Goal: Task Accomplishment & Management: Manage account settings

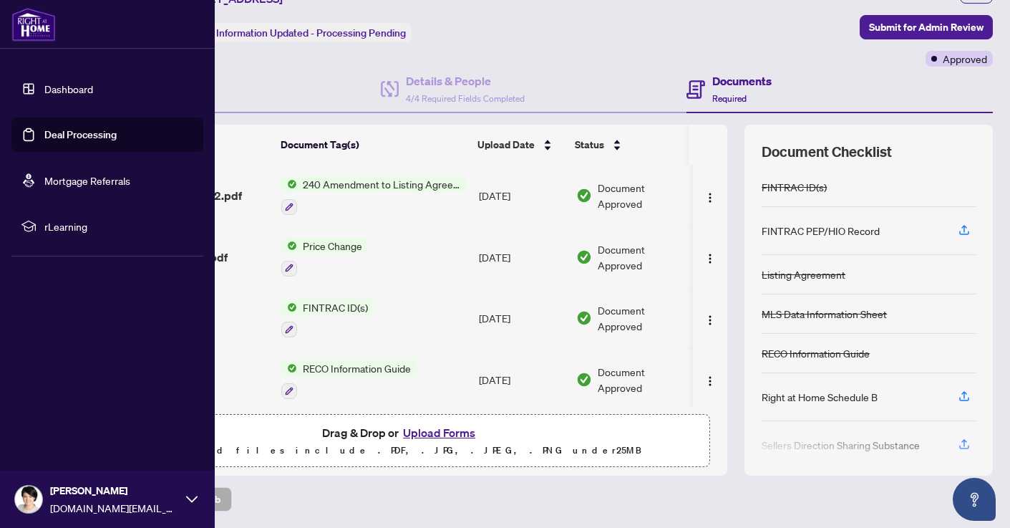
click at [68, 89] on link "Dashboard" at bounding box center [68, 88] width 49 height 13
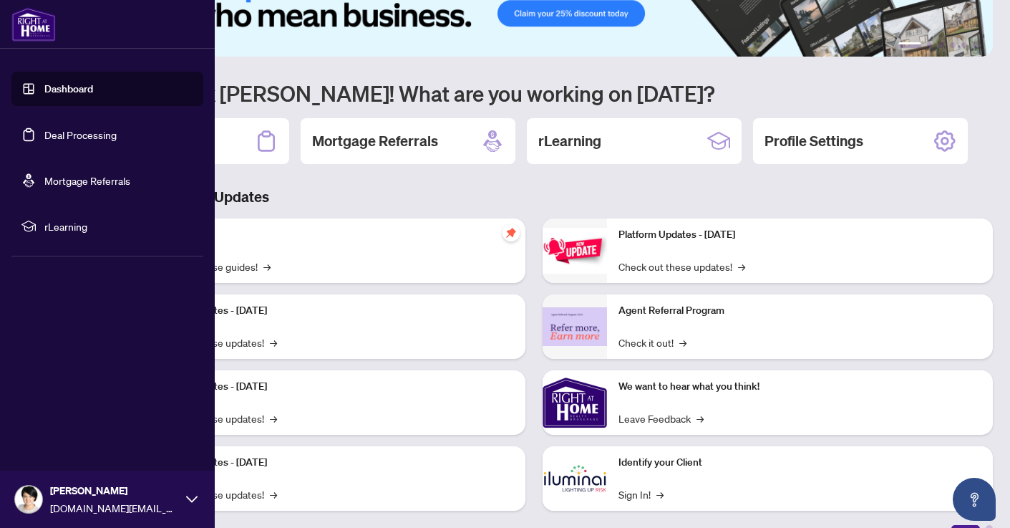
click at [68, 136] on link "Deal Processing" at bounding box center [80, 134] width 72 height 13
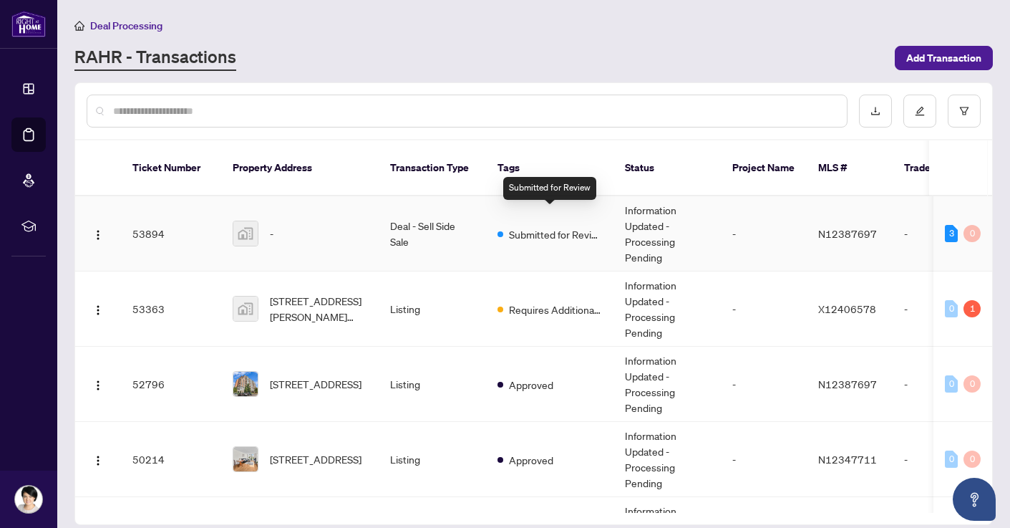
click at [527, 226] on span "Submitted for Review" at bounding box center [555, 234] width 93 height 16
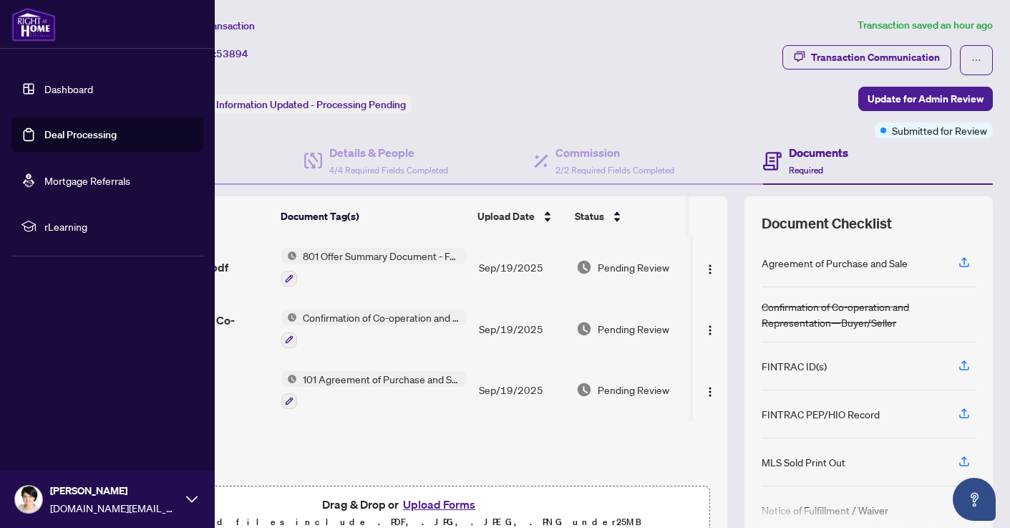
click at [62, 135] on link "Deal Processing" at bounding box center [80, 134] width 72 height 13
